Goal: Task Accomplishment & Management: Use online tool/utility

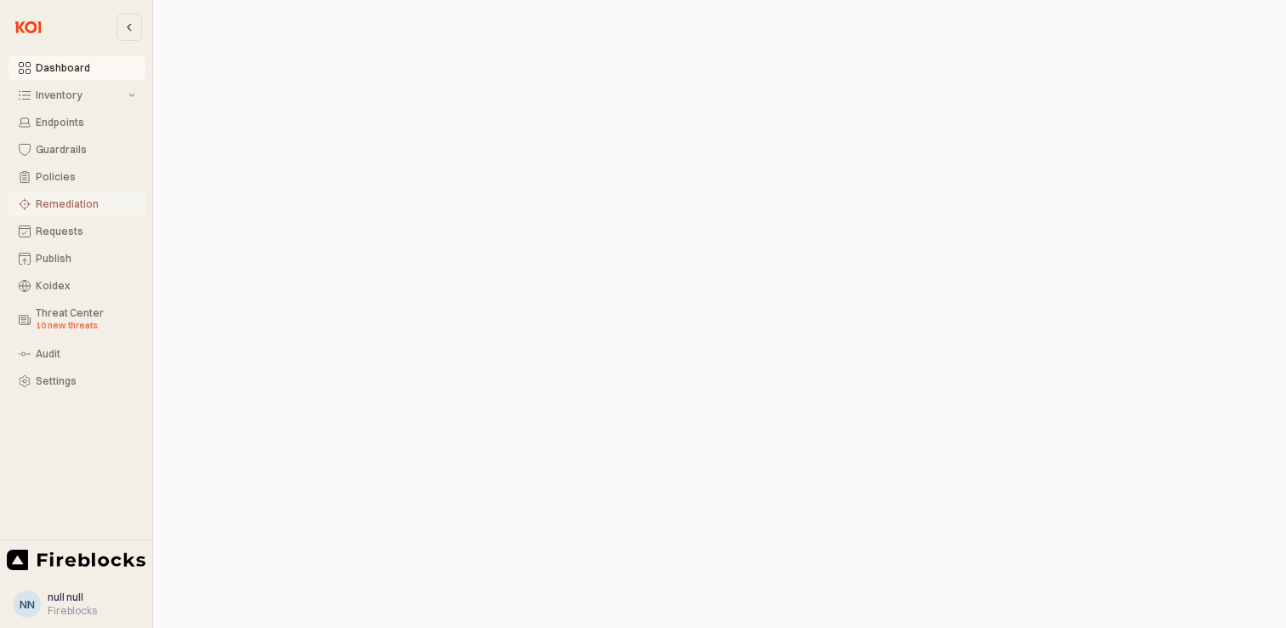
click at [70, 206] on div "Remediation" at bounding box center [86, 204] width 100 height 12
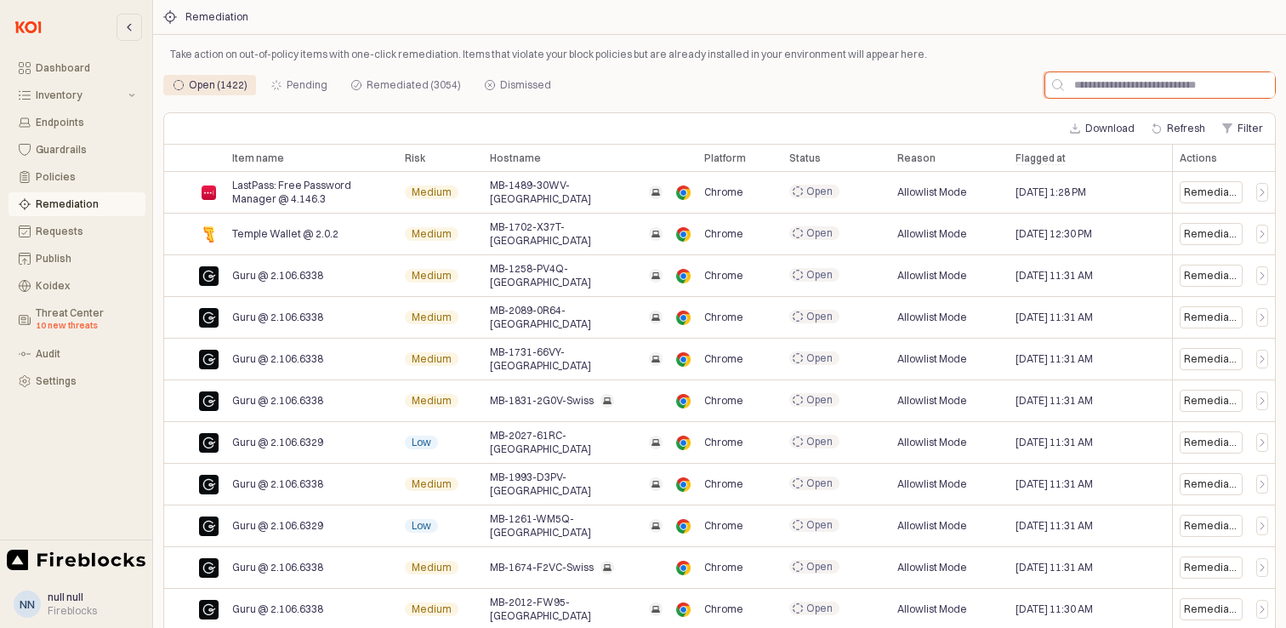
click at [1149, 89] on input "App Frame" at bounding box center [1169, 85] width 211 height 26
paste input "**********"
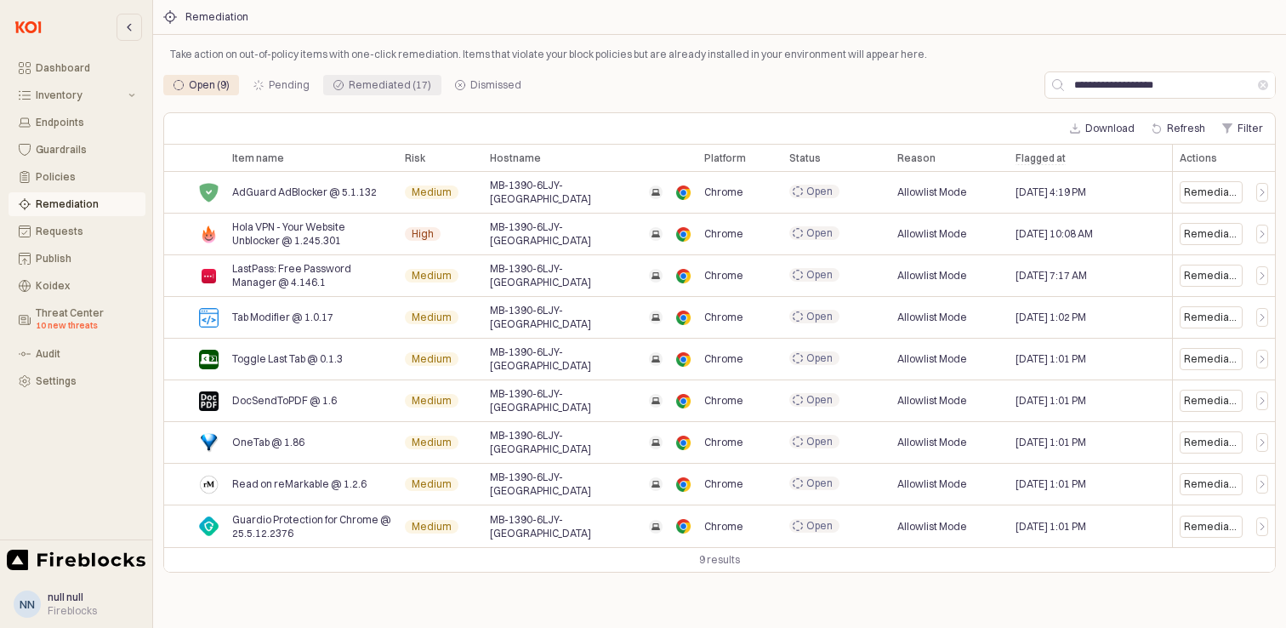
click at [378, 87] on div "Remediated (17)" at bounding box center [390, 85] width 83 height 20
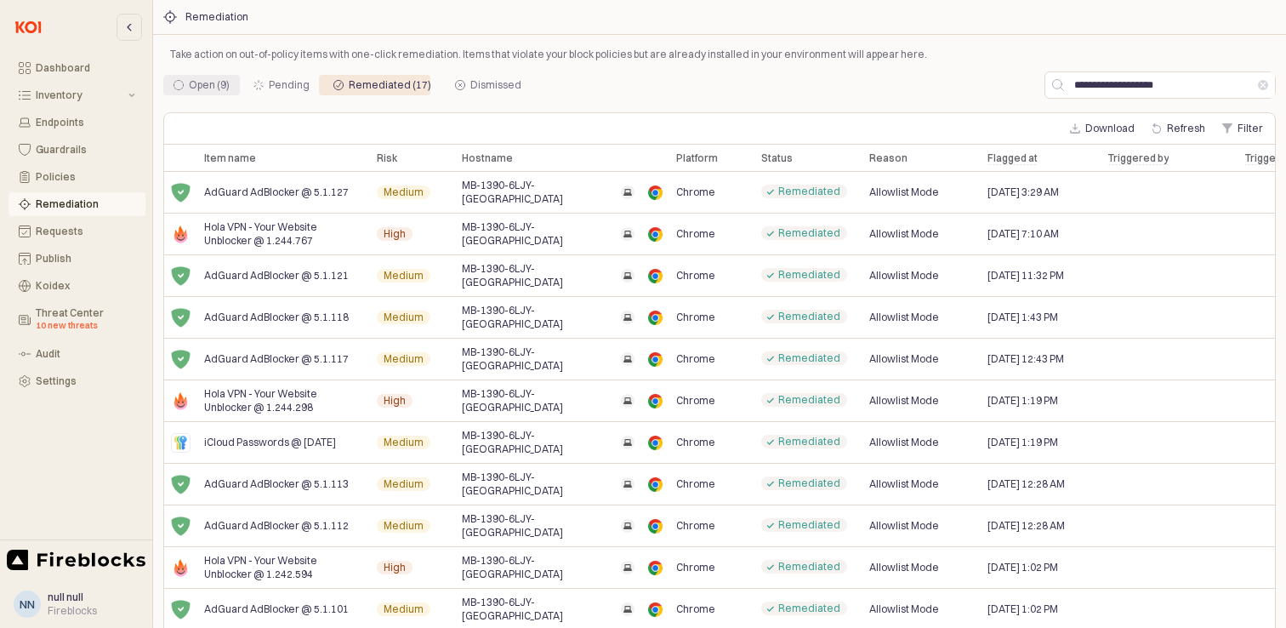
click at [197, 81] on div "Open (9)" at bounding box center [209, 85] width 41 height 20
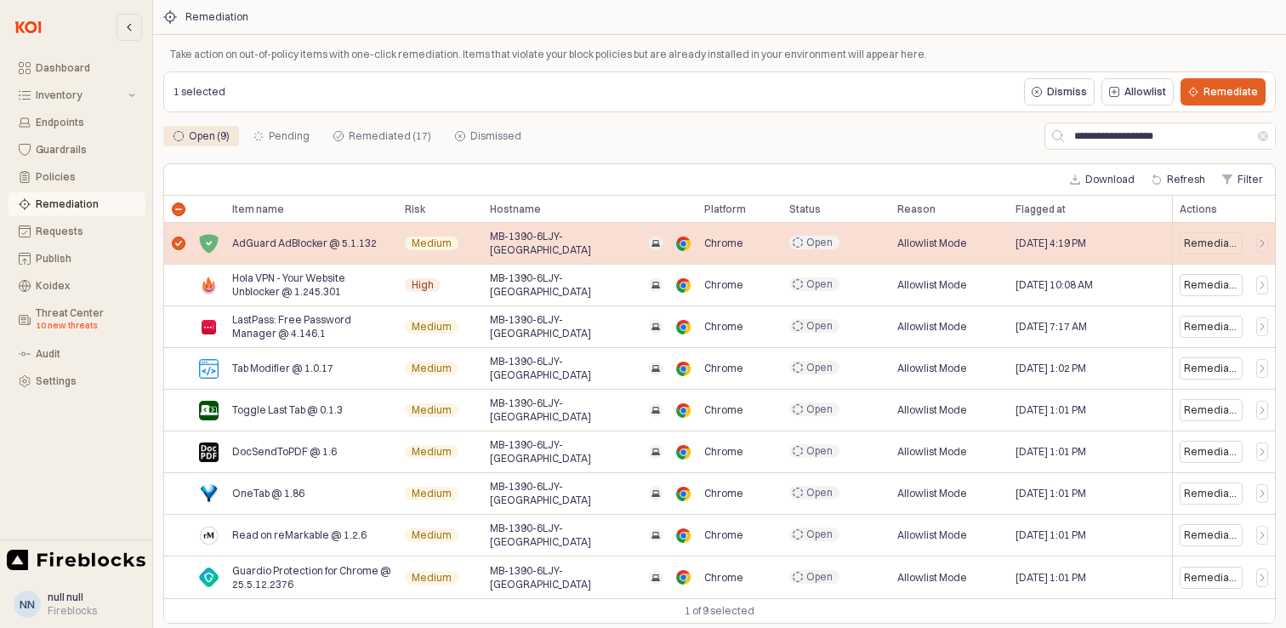
click at [176, 248] on div "App Frame" at bounding box center [178, 244] width 28 height 42
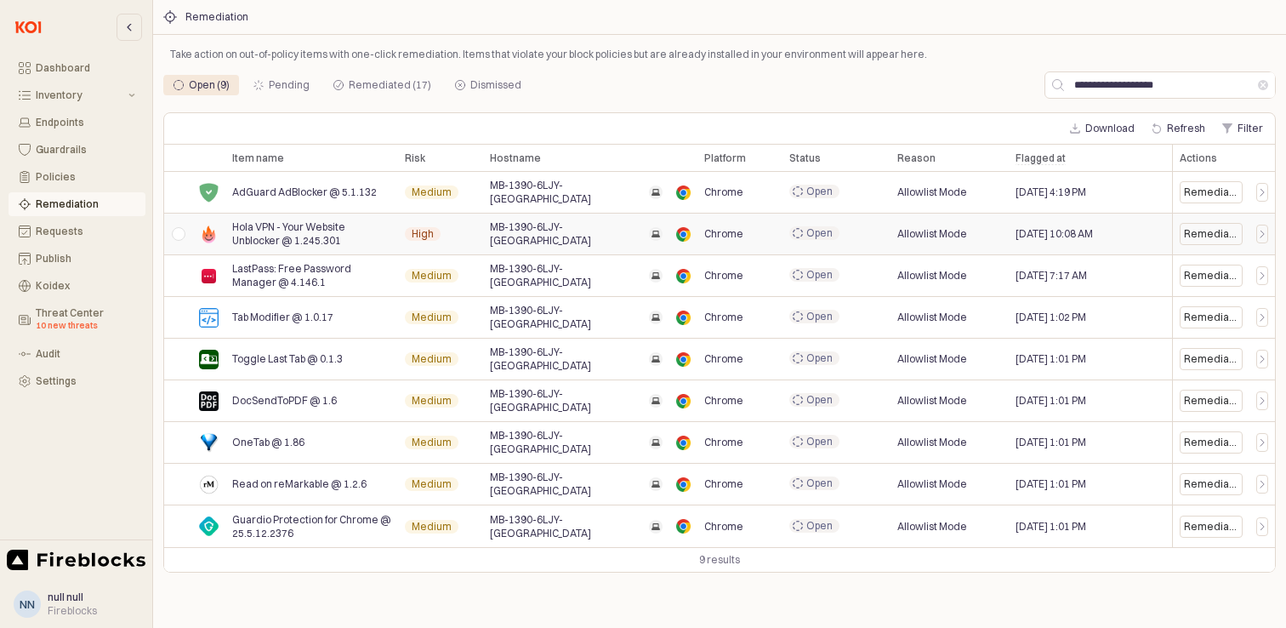
click at [180, 231] on div "App Frame" at bounding box center [178, 235] width 28 height 42
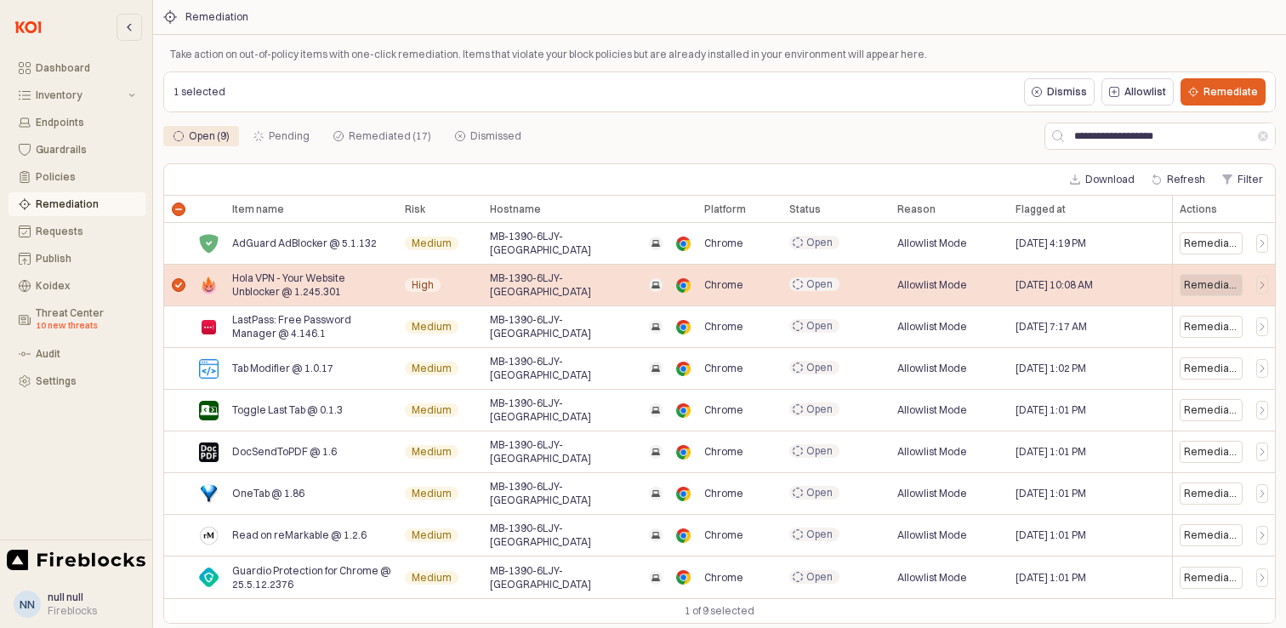
click at [1211, 289] on div "Remediate" at bounding box center [1211, 285] width 54 height 14
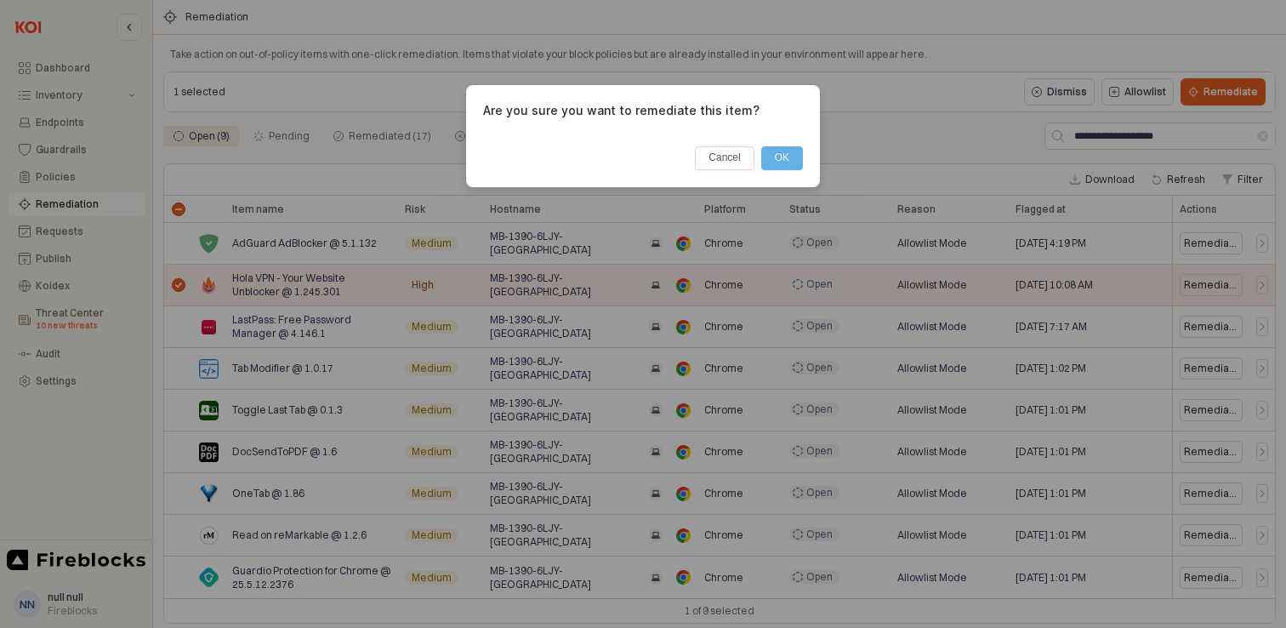
click at [784, 156] on button "OK" at bounding box center [782, 158] width 42 height 24
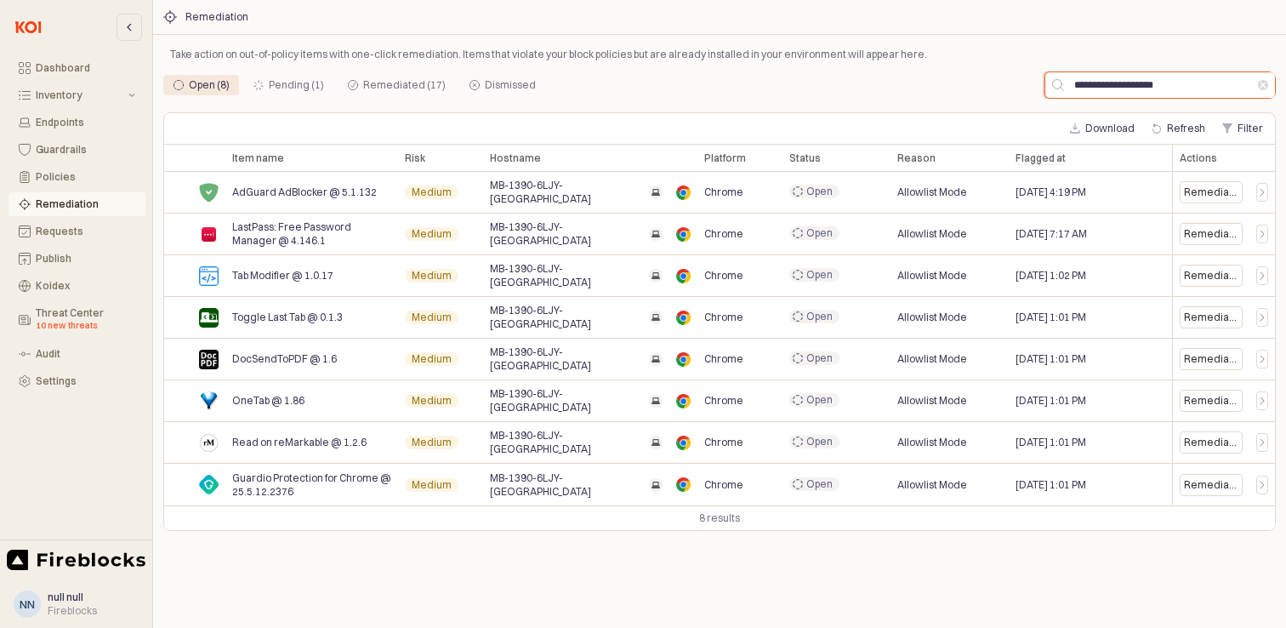
click at [1129, 86] on input "**********" at bounding box center [1161, 85] width 194 height 26
paste input "App Frame"
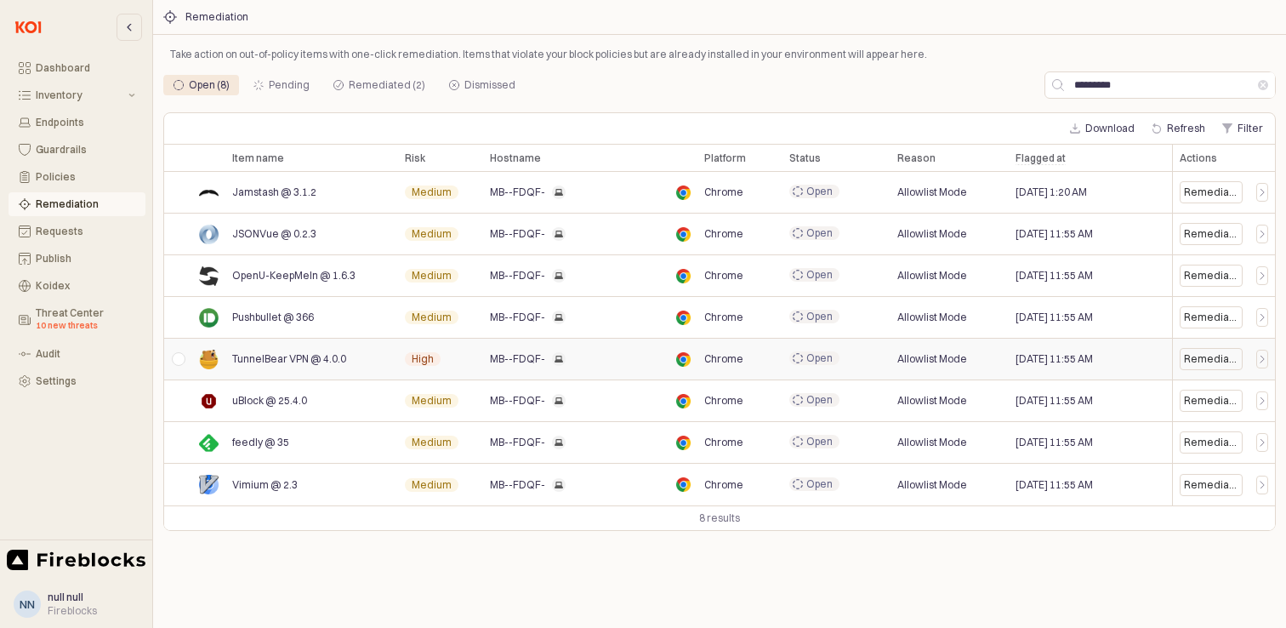
click at [181, 362] on div "App Frame" at bounding box center [178, 360] width 28 height 42
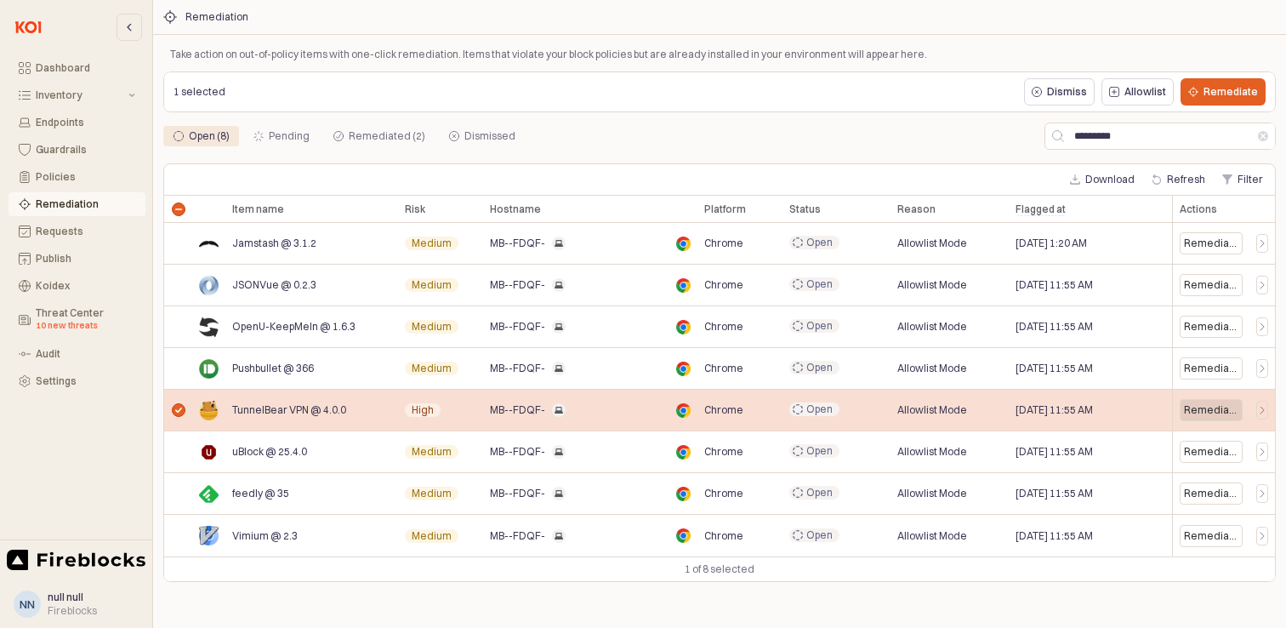
click at [1203, 412] on div "Remediate" at bounding box center [1211, 410] width 54 height 14
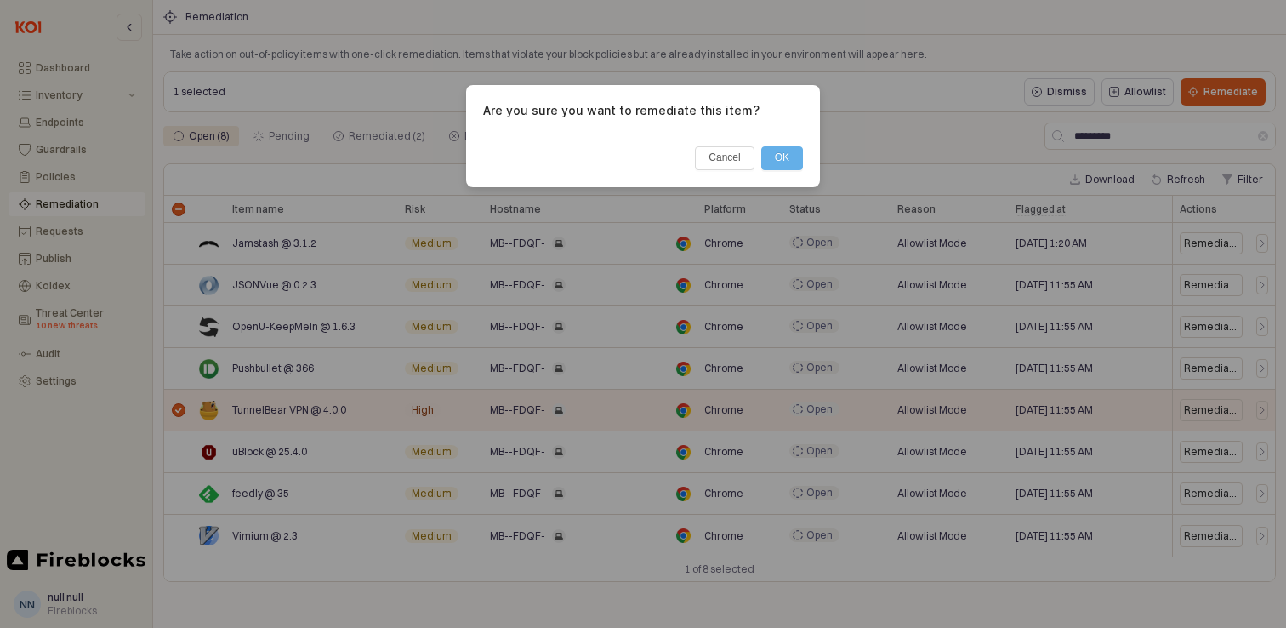
click at [770, 152] on button "OK" at bounding box center [782, 158] width 42 height 24
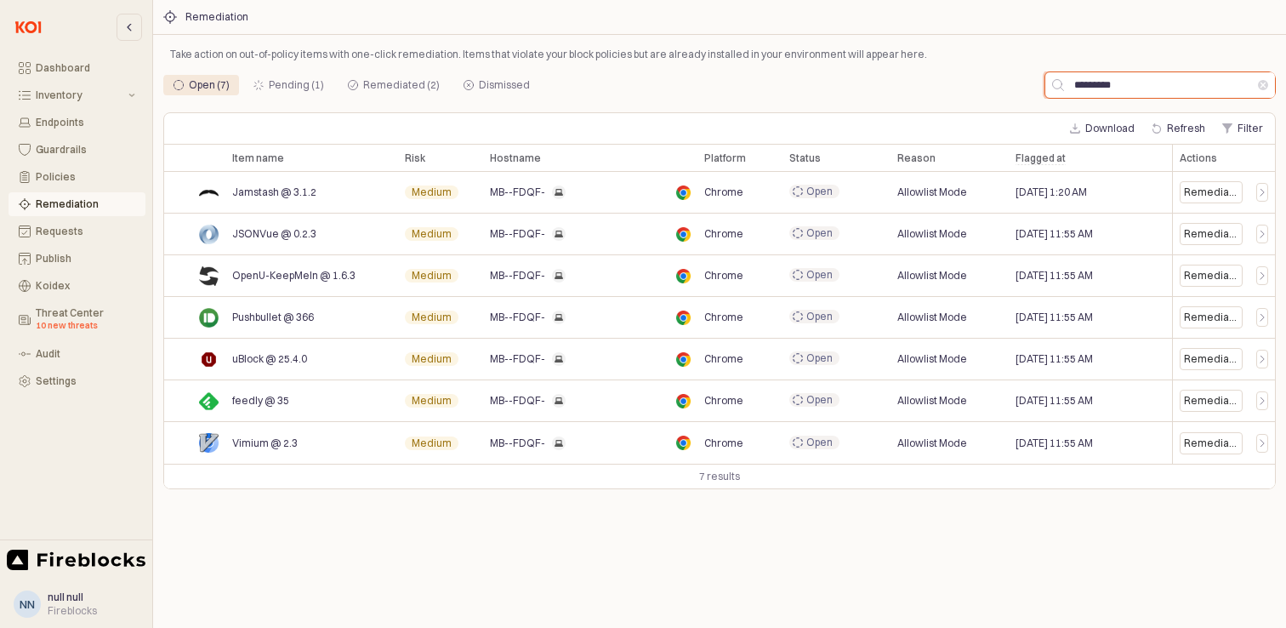
click at [1139, 85] on input "*********" at bounding box center [1161, 85] width 194 height 26
paste input "**********"
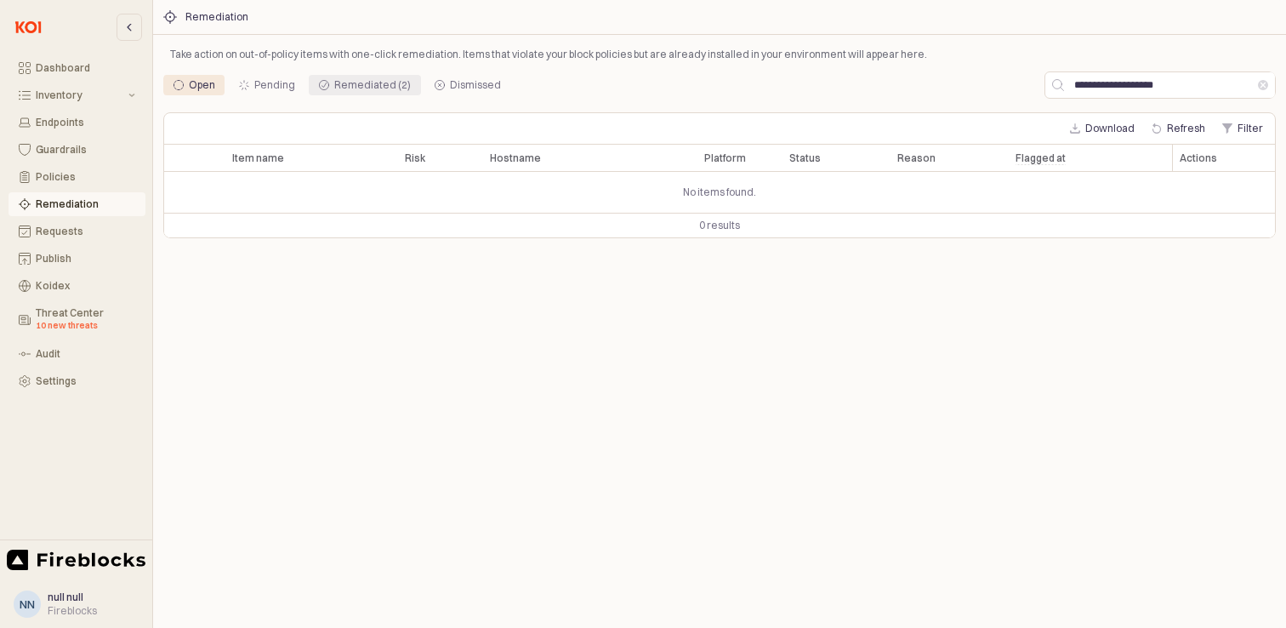
click at [373, 82] on div "Remediated (2)" at bounding box center [372, 85] width 77 height 20
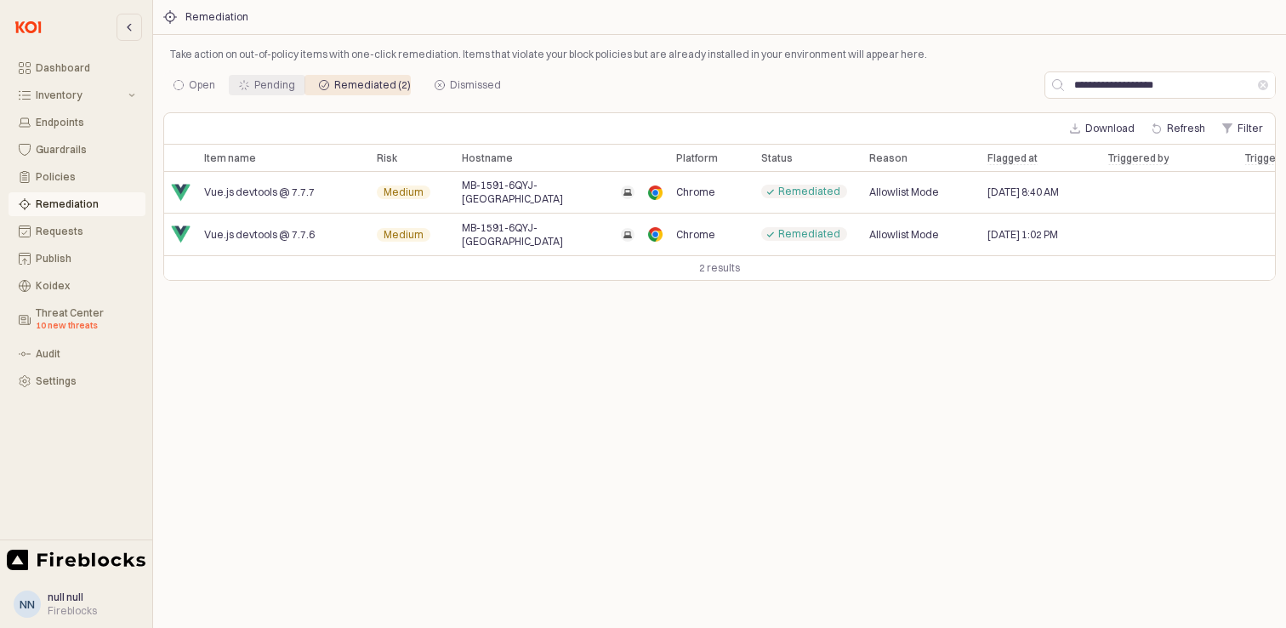
click at [287, 92] on div "Pending" at bounding box center [274, 85] width 41 height 20
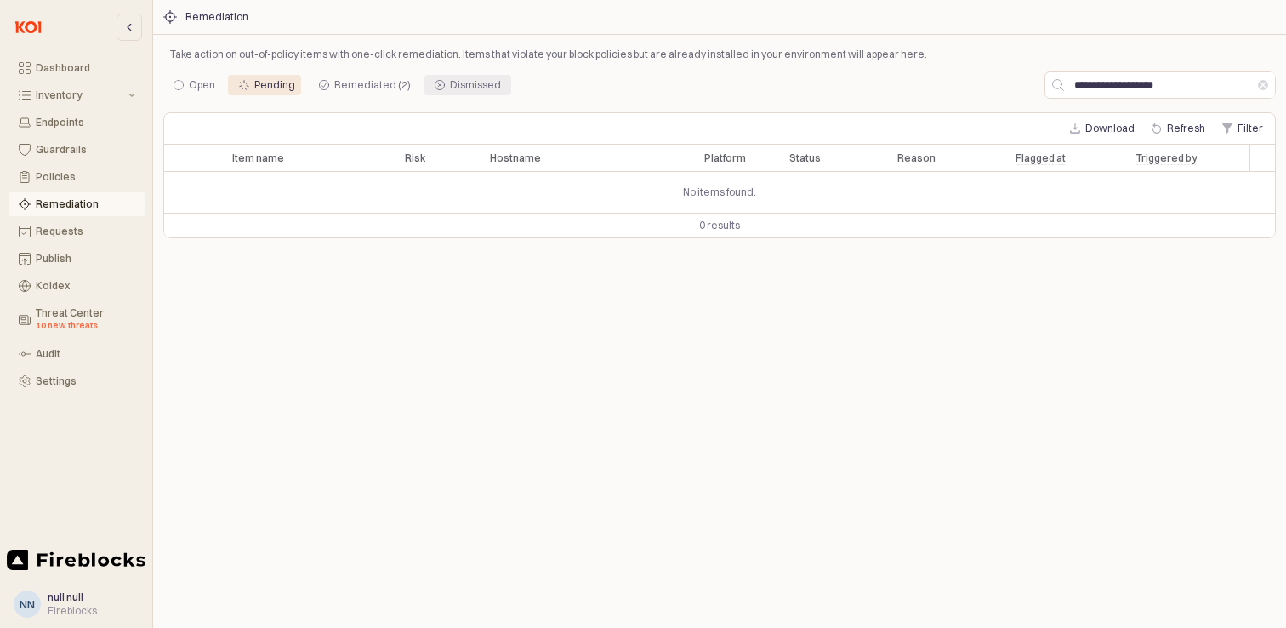
click at [470, 93] on div "Dismissed" at bounding box center [475, 85] width 51 height 20
click at [186, 94] on div "Open" at bounding box center [195, 85] width 42 height 20
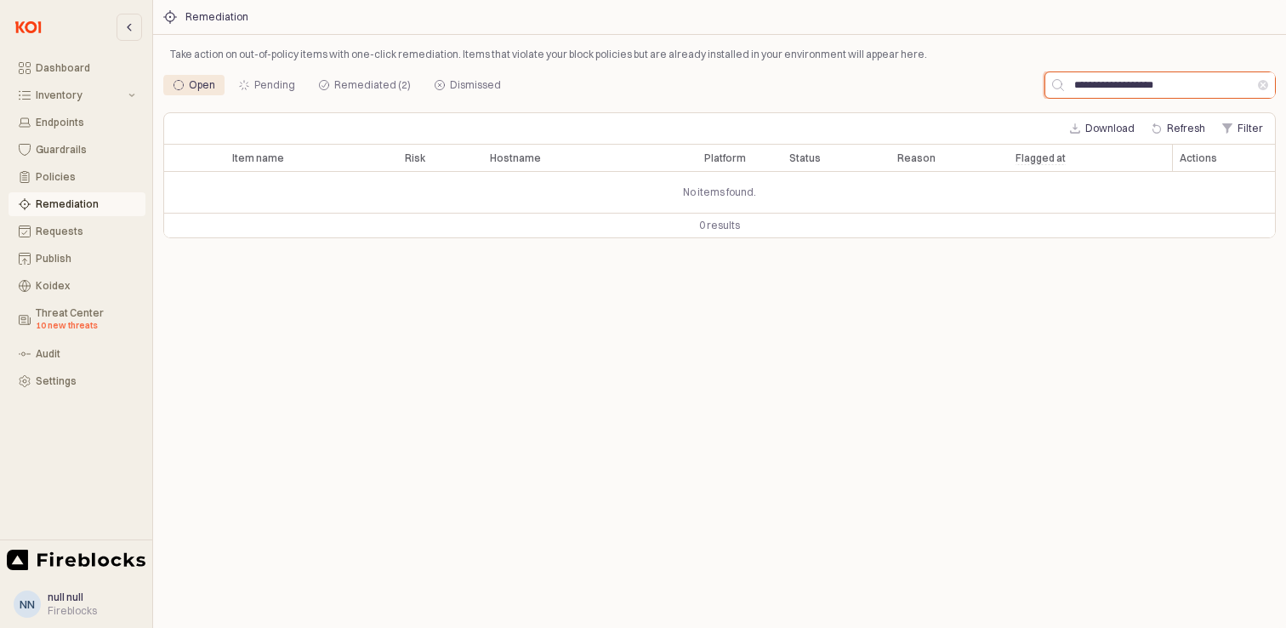
click at [1145, 91] on input "**********" at bounding box center [1161, 85] width 194 height 26
paste input "App Frame"
type input "**********"
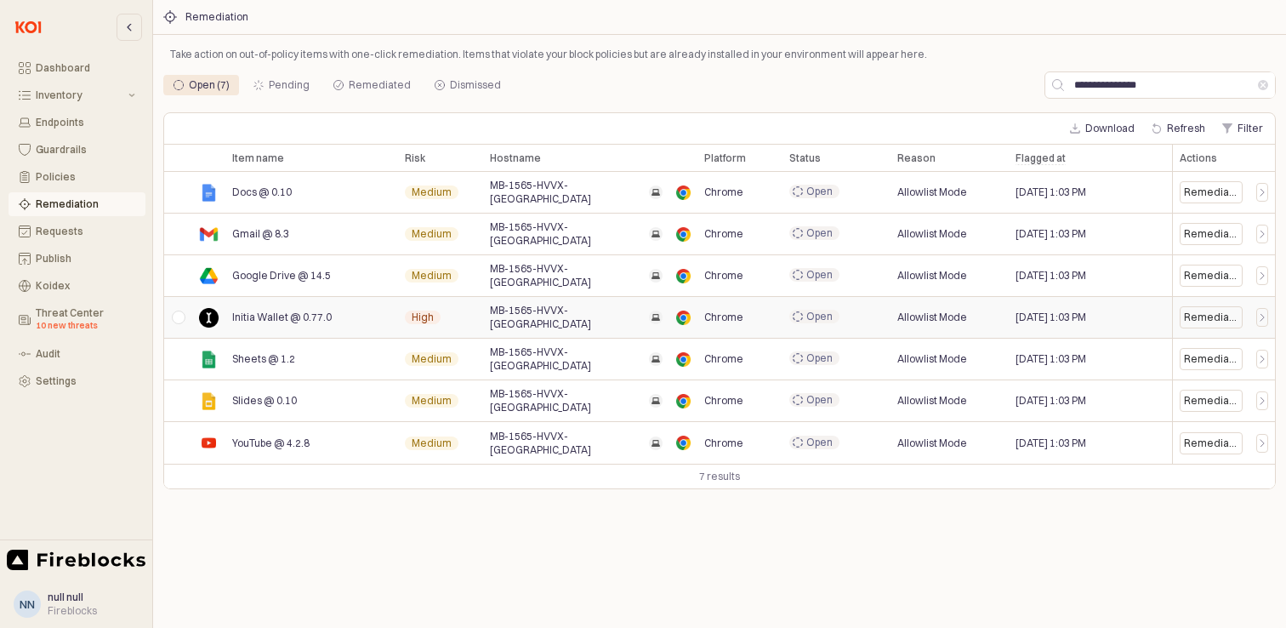
click at [177, 318] on div "App Frame" at bounding box center [178, 318] width 28 height 42
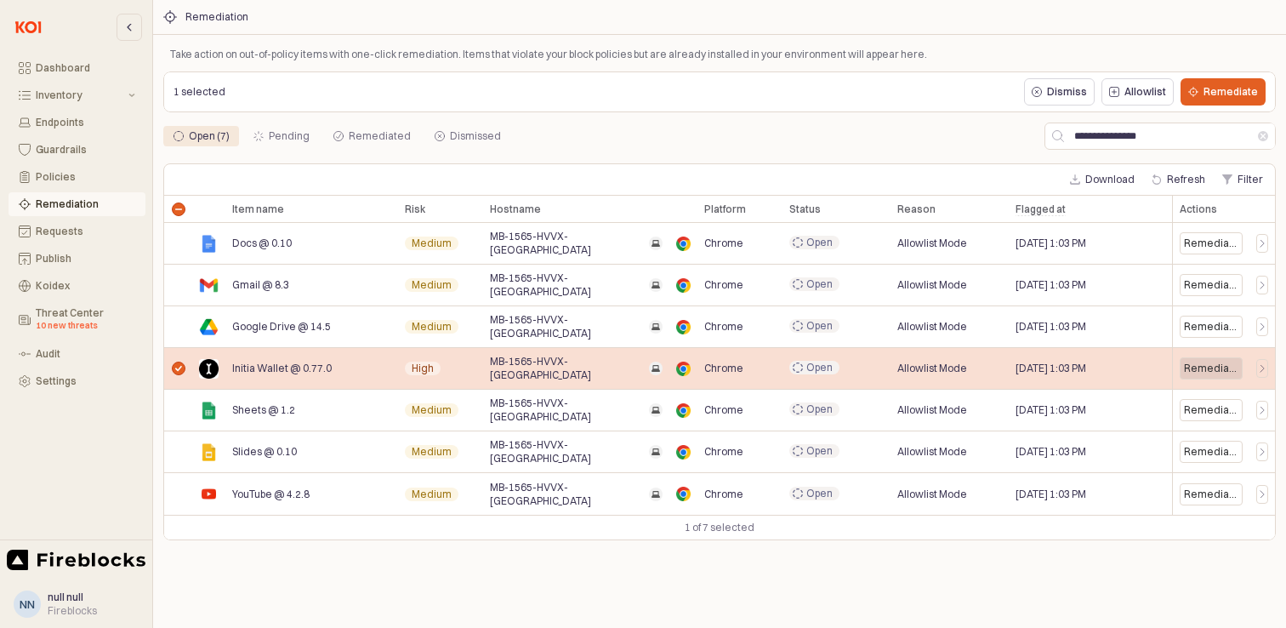
click at [1206, 371] on div "Remediate" at bounding box center [1211, 369] width 54 height 14
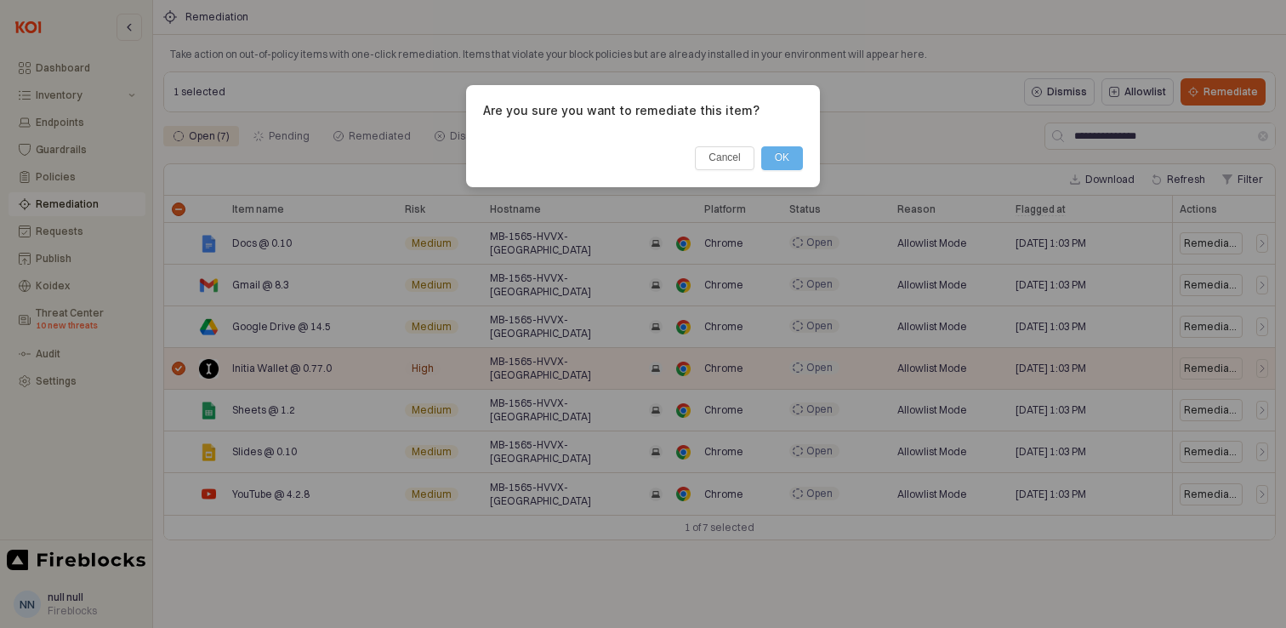
click at [785, 152] on button "OK" at bounding box center [782, 158] width 42 height 24
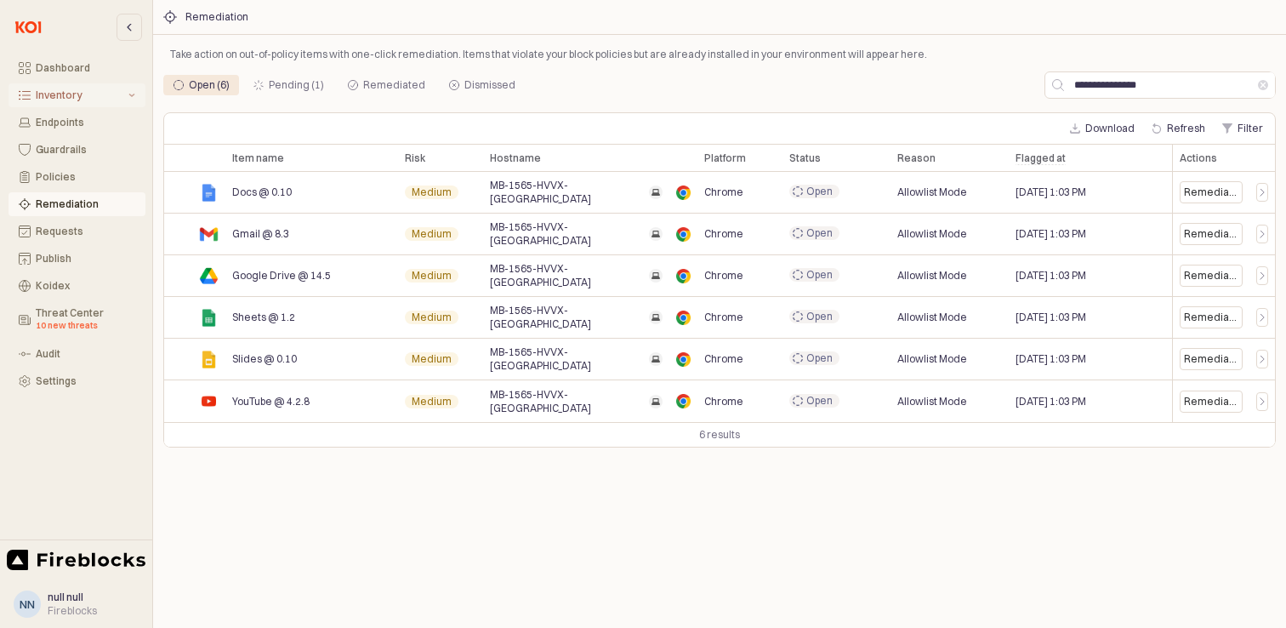
click at [54, 90] on div "Inventory" at bounding box center [80, 95] width 89 height 12
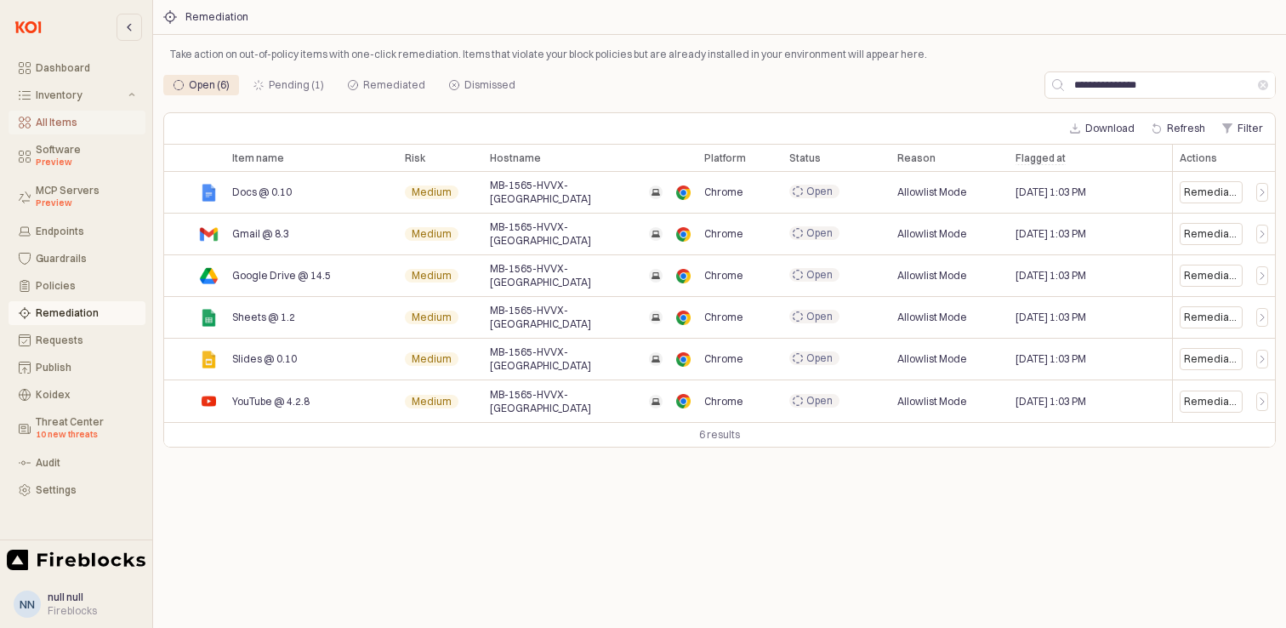
click at [62, 120] on div "All Items" at bounding box center [86, 123] width 100 height 12
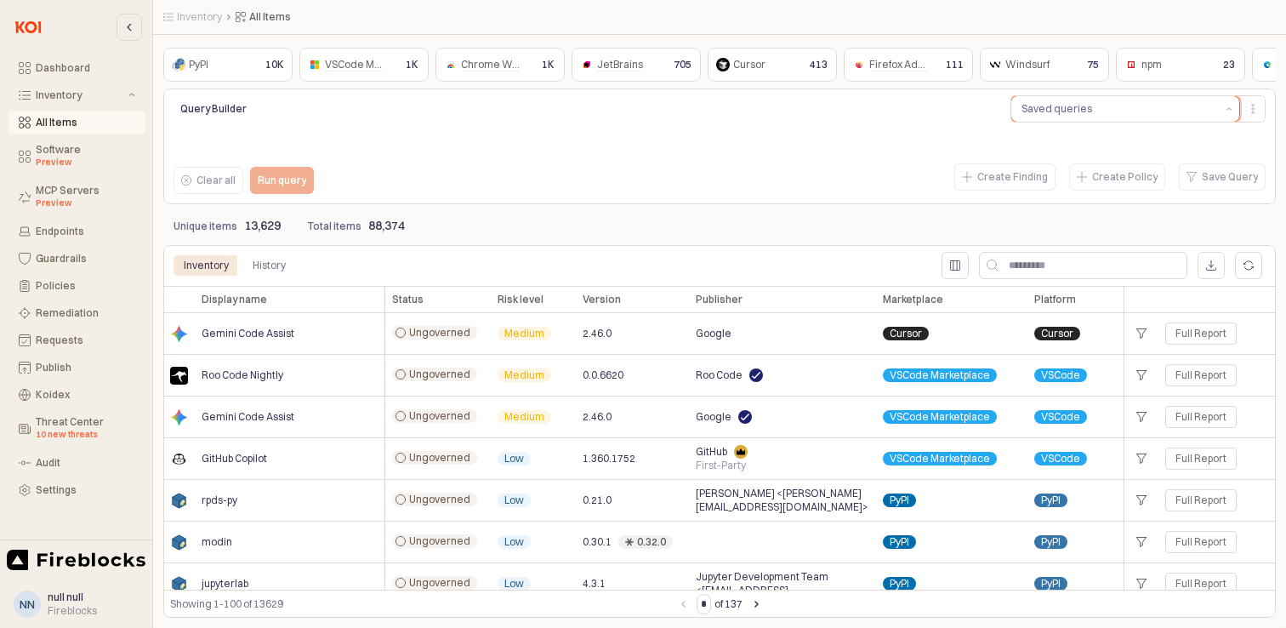
click at [1086, 112] on div "Saved queries" at bounding box center [1057, 108] width 71 height 17
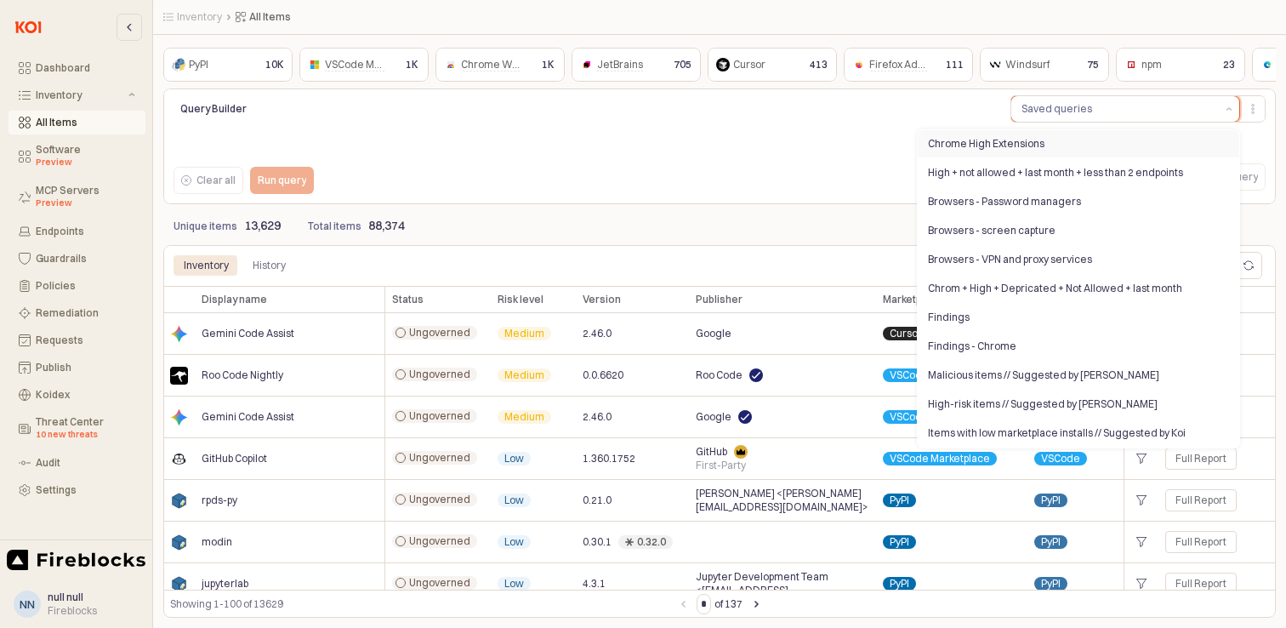
click at [969, 153] on div "Chrome High Extensions" at bounding box center [1079, 143] width 322 height 27
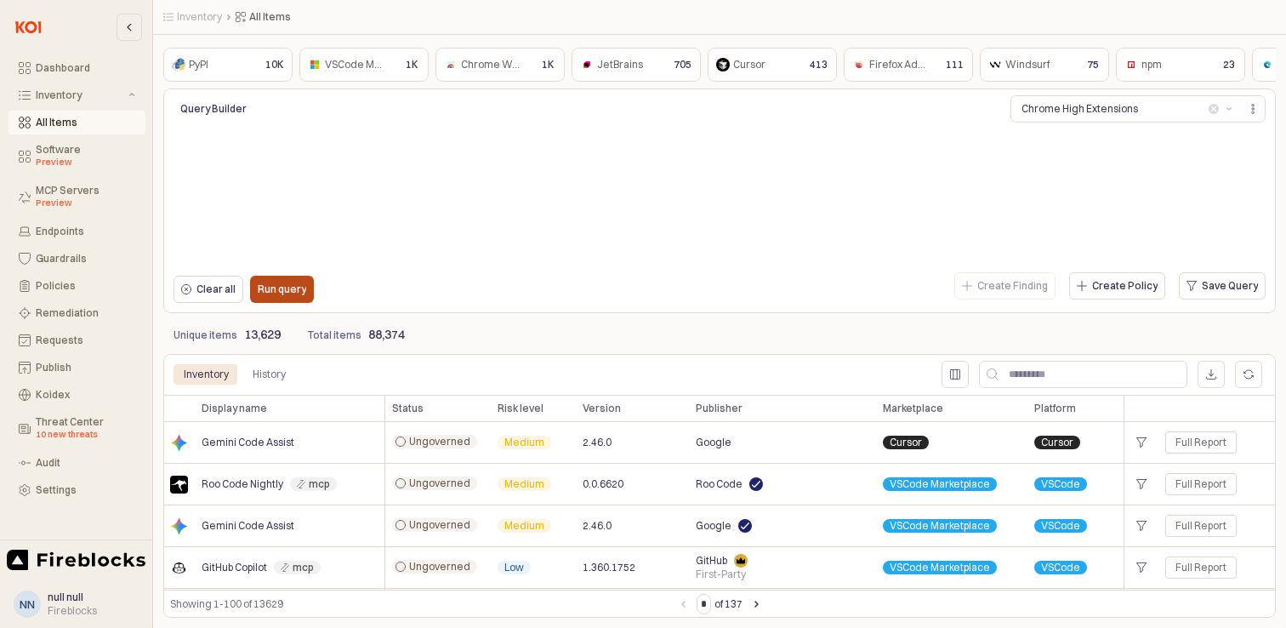
click at [267, 290] on p "Run query" at bounding box center [282, 289] width 48 height 14
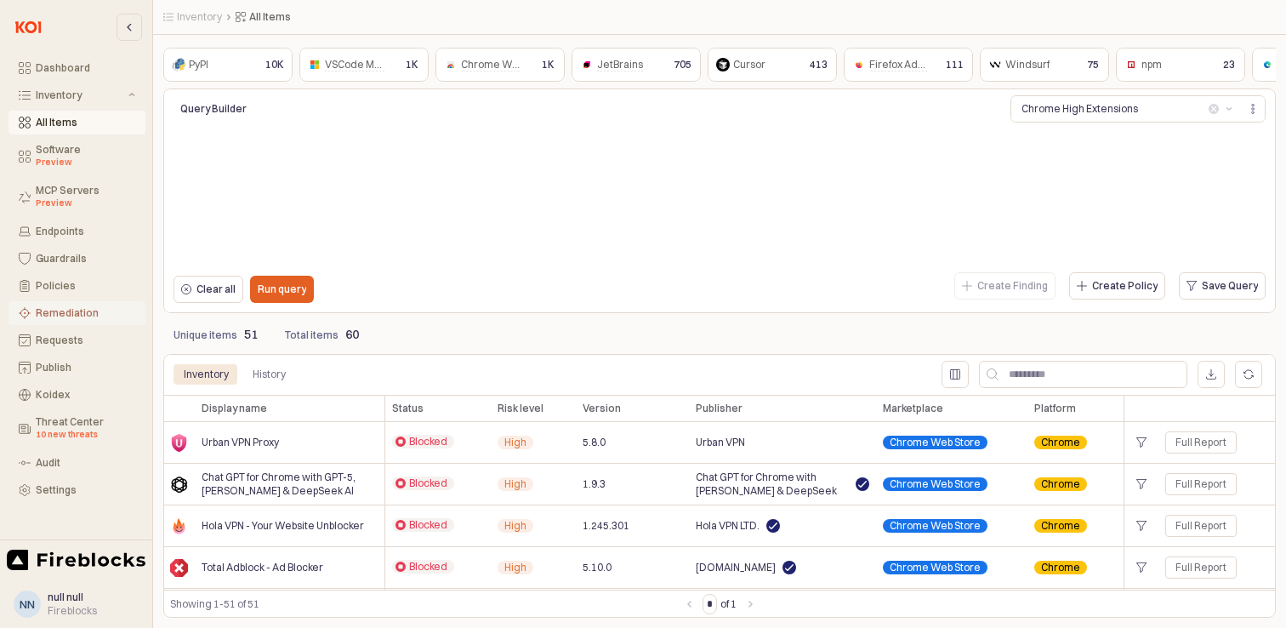
click at [54, 311] on div "Remediation" at bounding box center [86, 313] width 100 height 12
